Goal: Information Seeking & Learning: Find specific fact

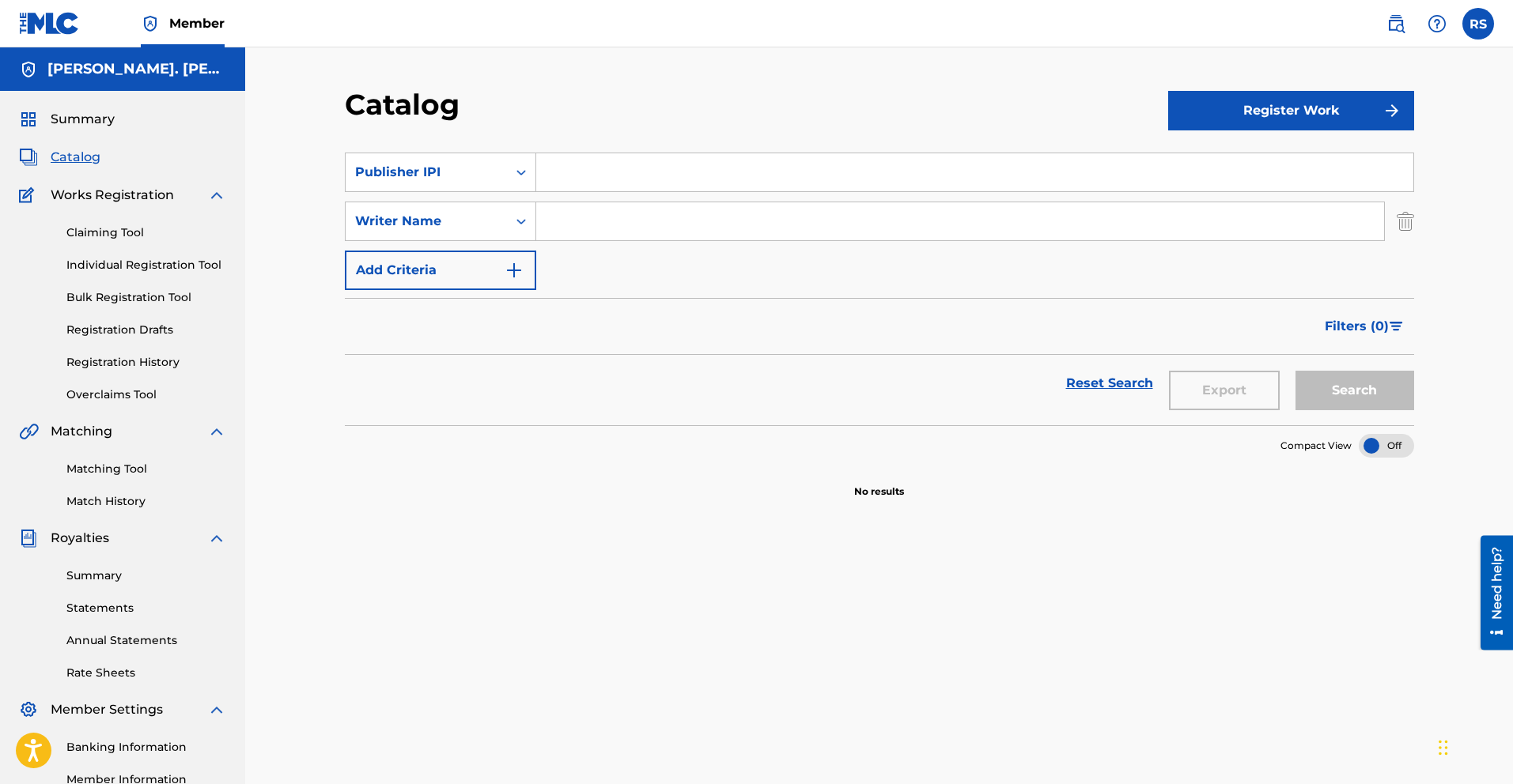
click at [564, 149] on section "SearchWithCriteria77259761-0742-4fac-aceb-f978f428f3d1 Publisher IPI SearchWith…" at bounding box center [880, 279] width 1070 height 292
click at [571, 164] on input "Search Form" at bounding box center [975, 172] width 878 height 38
type input "@"
type input "["
type input "s"
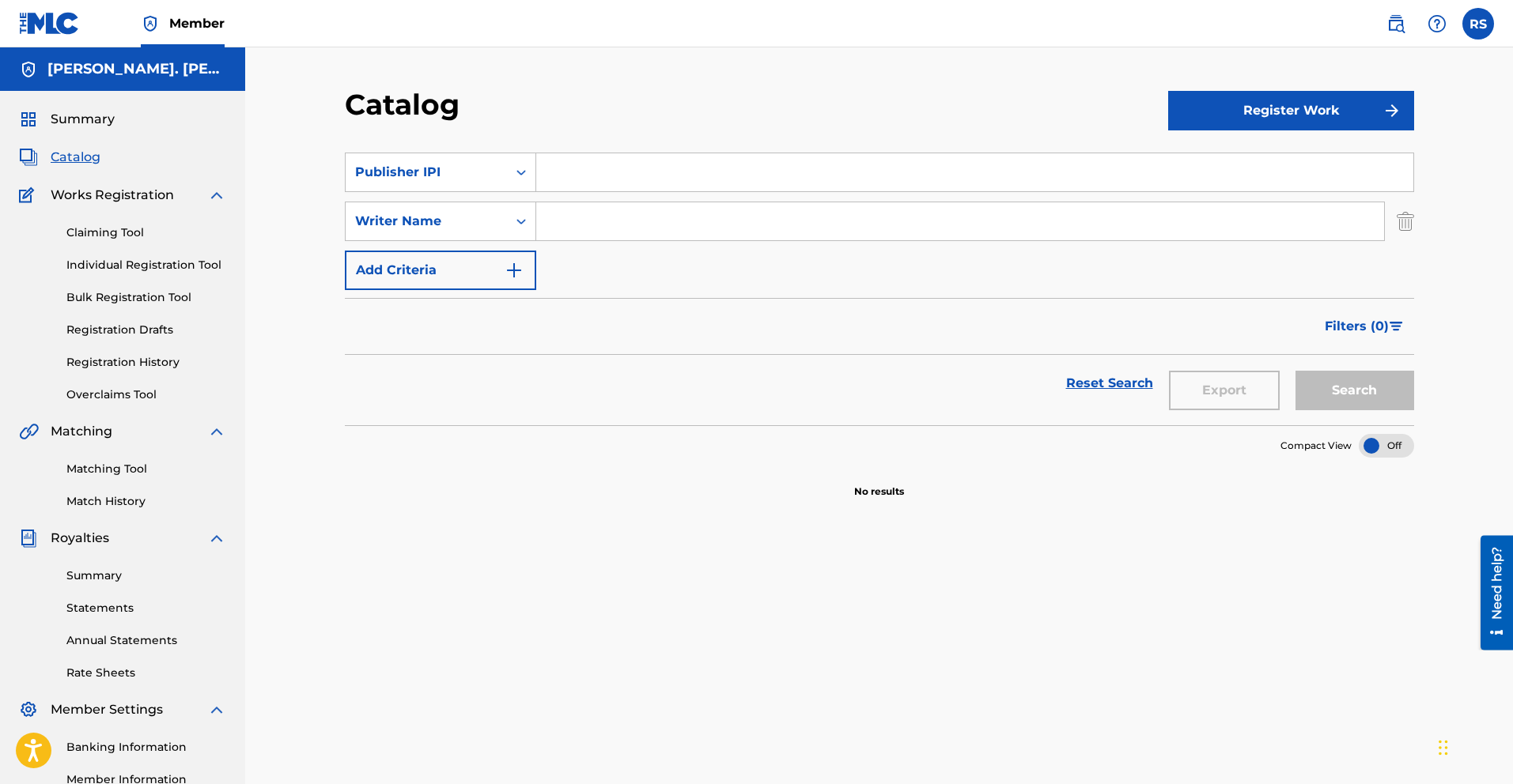
type input "@"
type input "q"
type input "2"
type input ";"
type input ":"
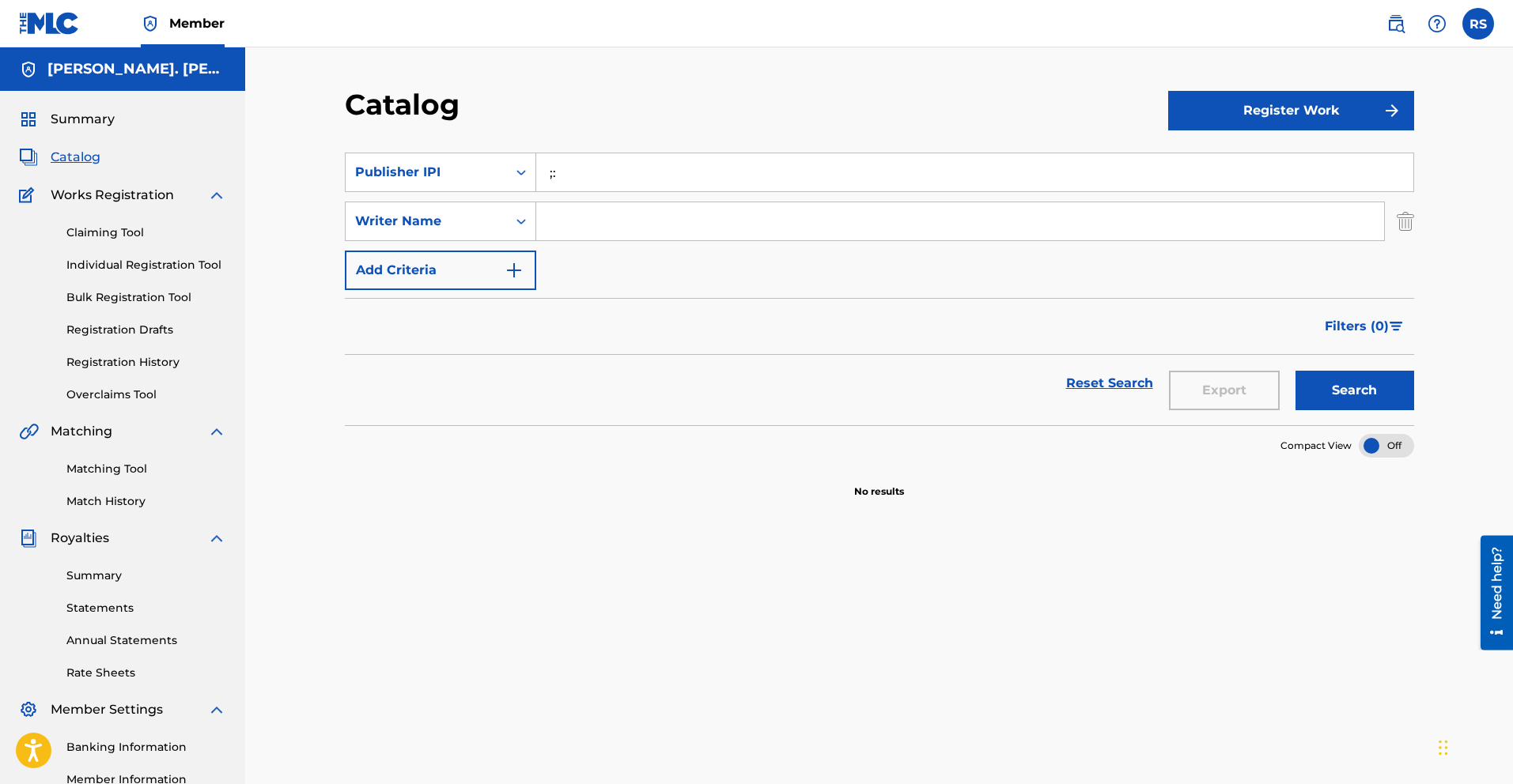
type input ";"
type input """
type input ":"
type input "."
type input ","
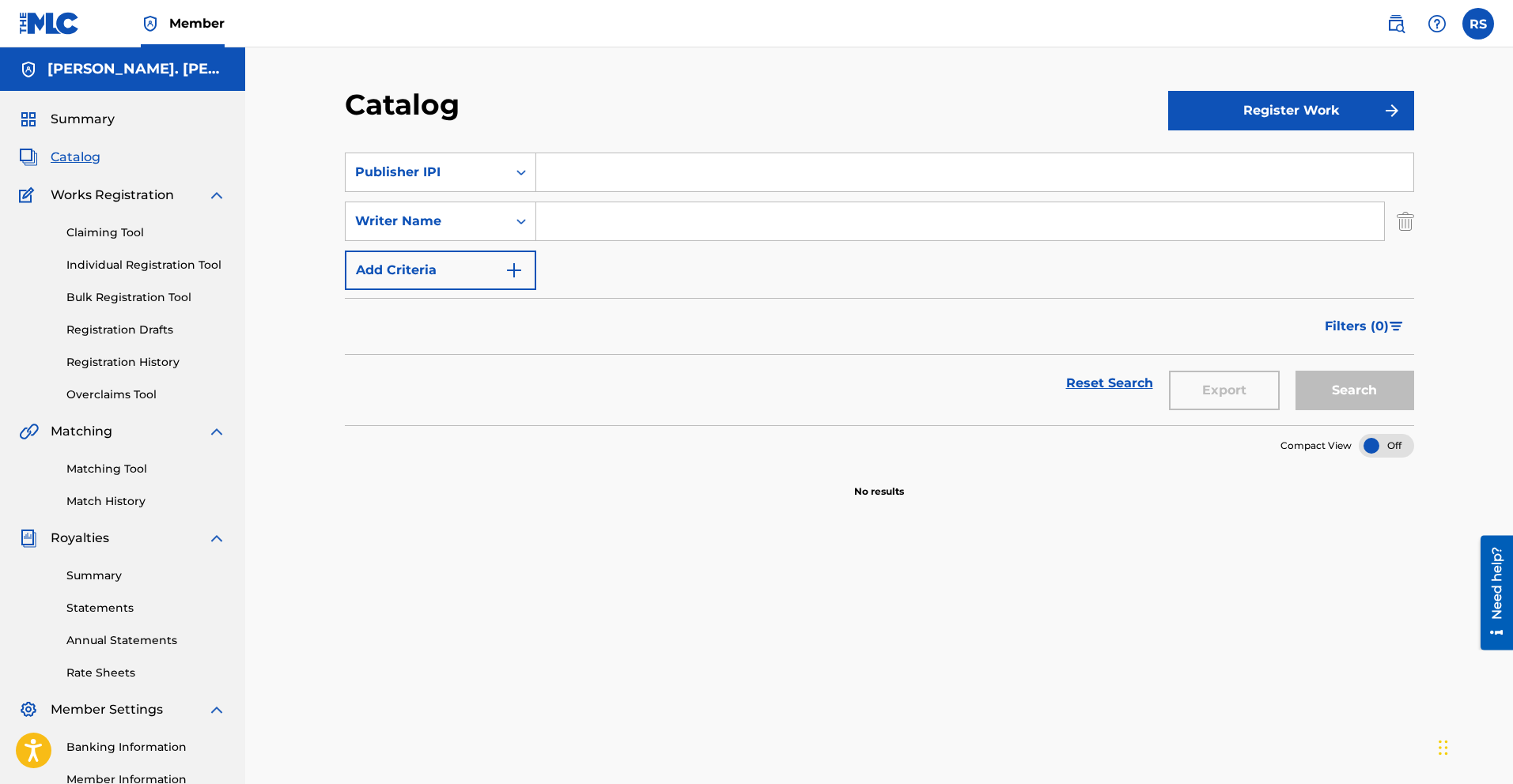
type input "k"
type input "o"
type input "]"
type input "@"
type input "["
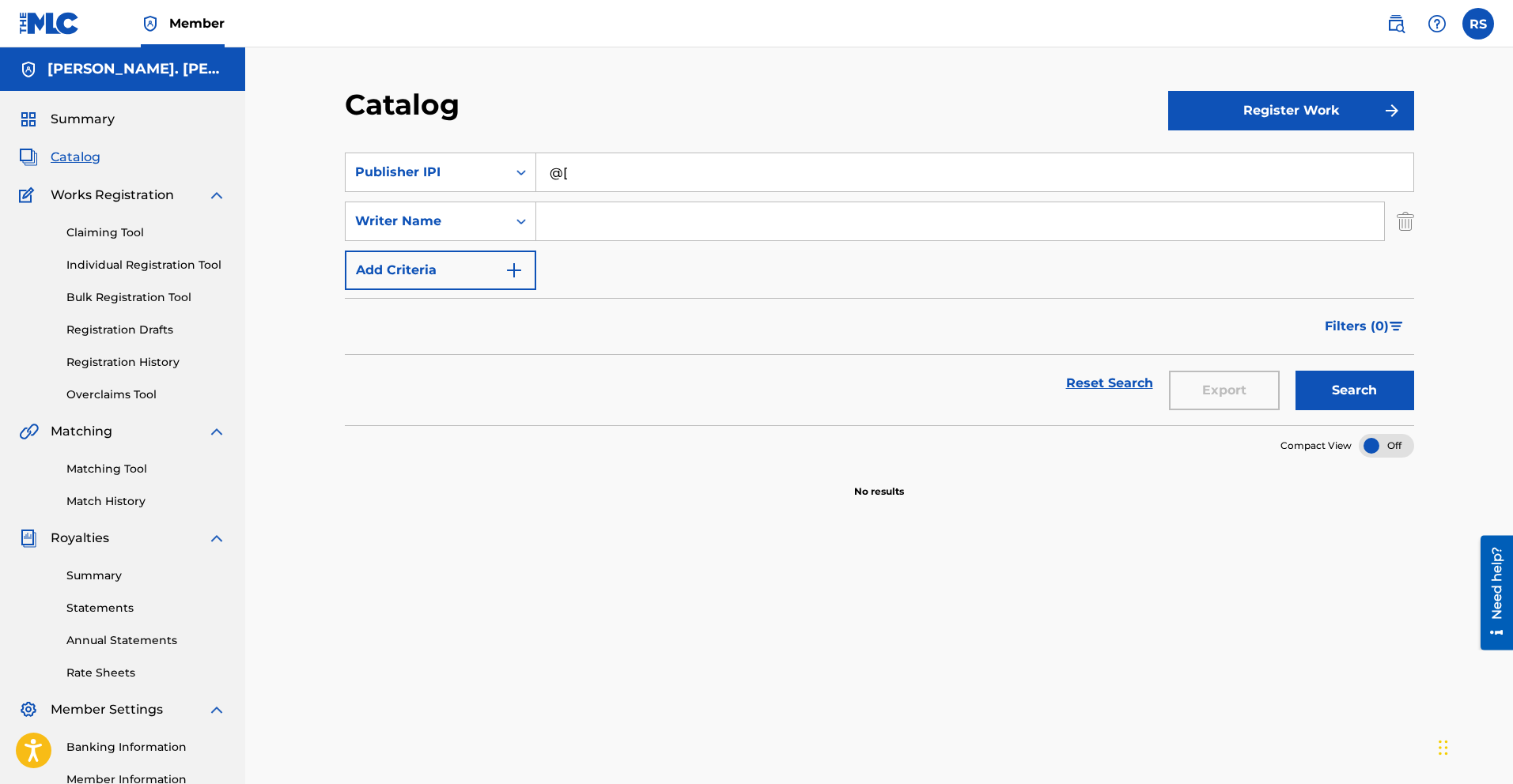
type input "@"
type input "{"
type input "`"
type input ";"
type input "@"
